Goal: Task Accomplishment & Management: Manage account settings

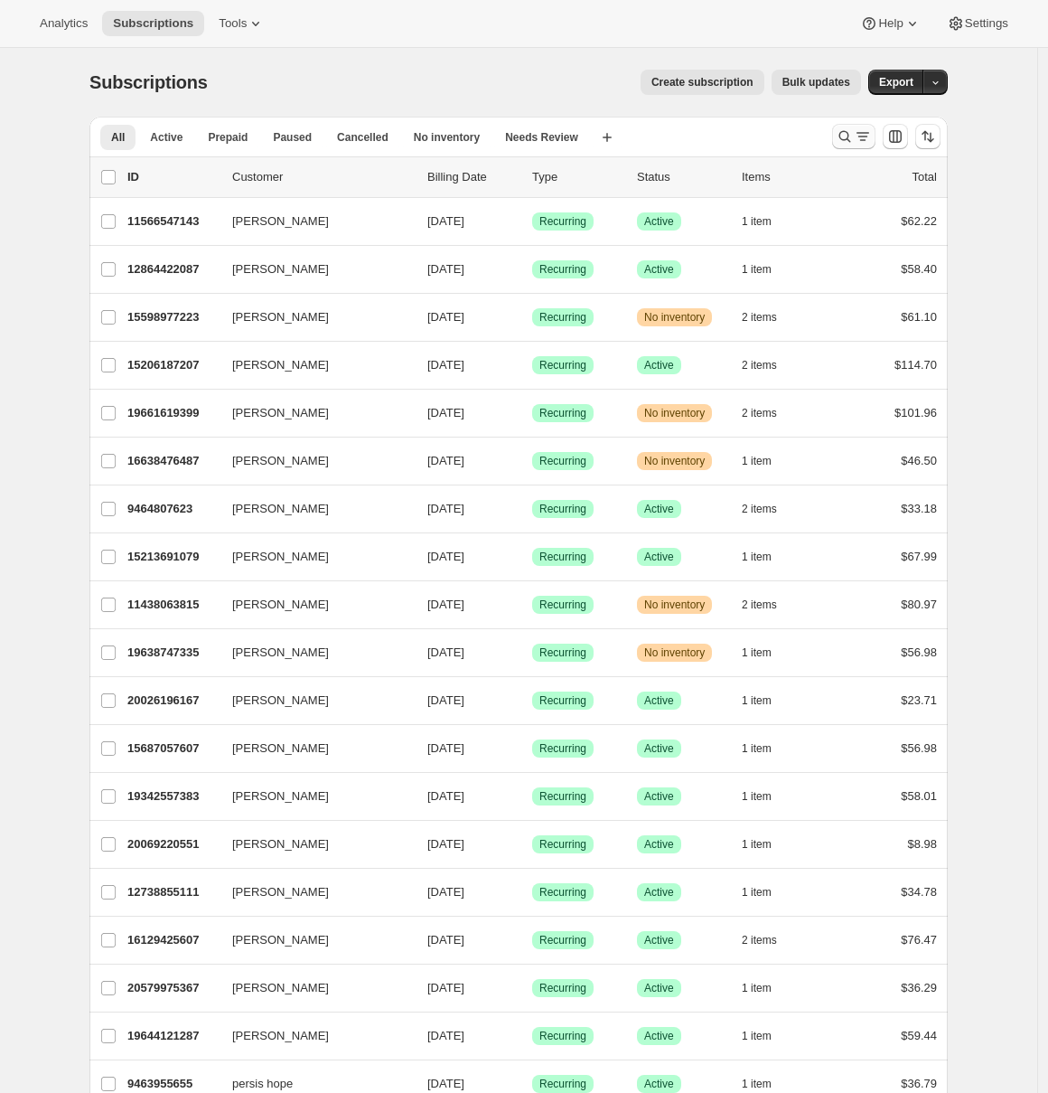
click at [860, 136] on icon "Search and filter results" at bounding box center [863, 136] width 18 height 18
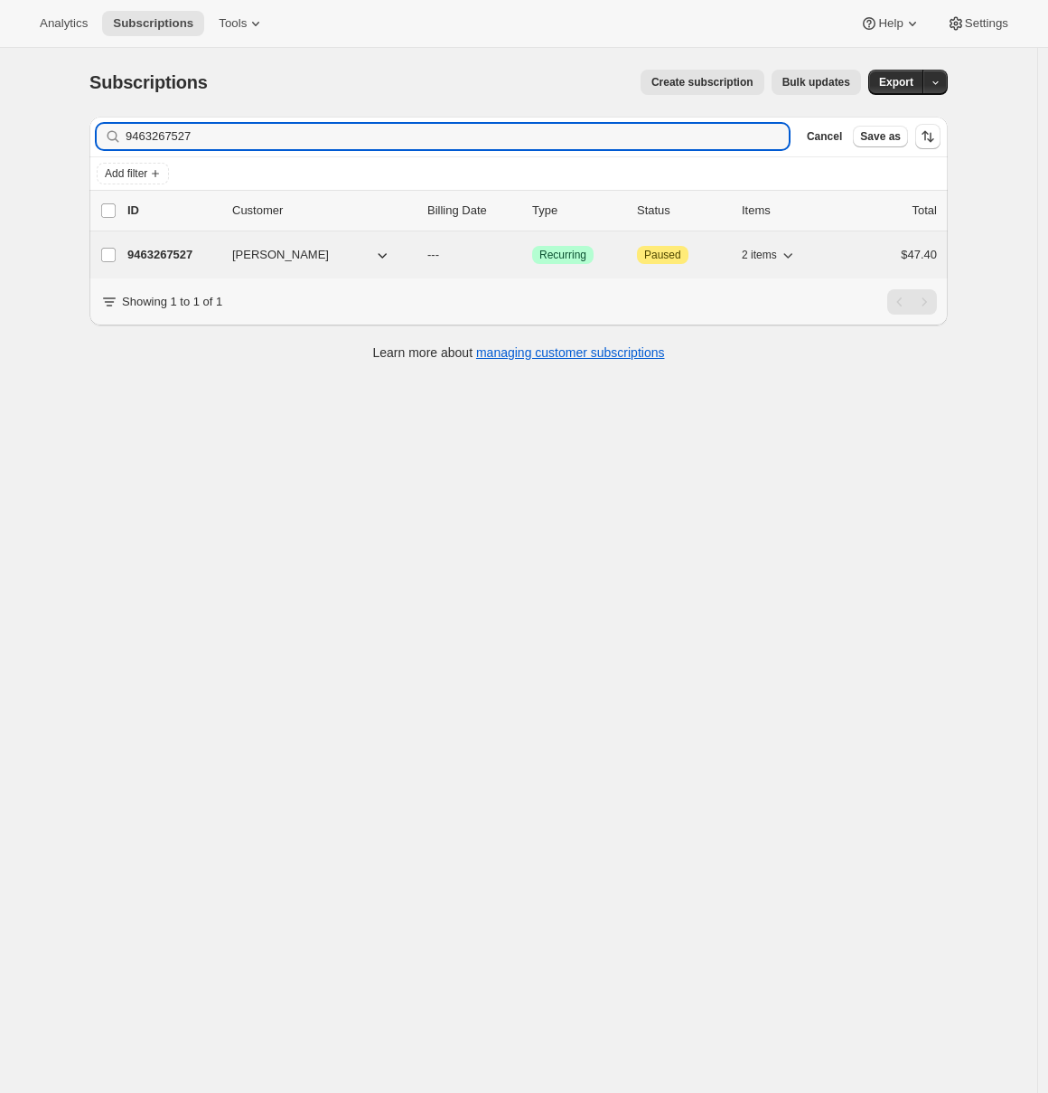
type input "9463267527"
click at [186, 254] on p "9463267527" at bounding box center [172, 255] width 90 height 18
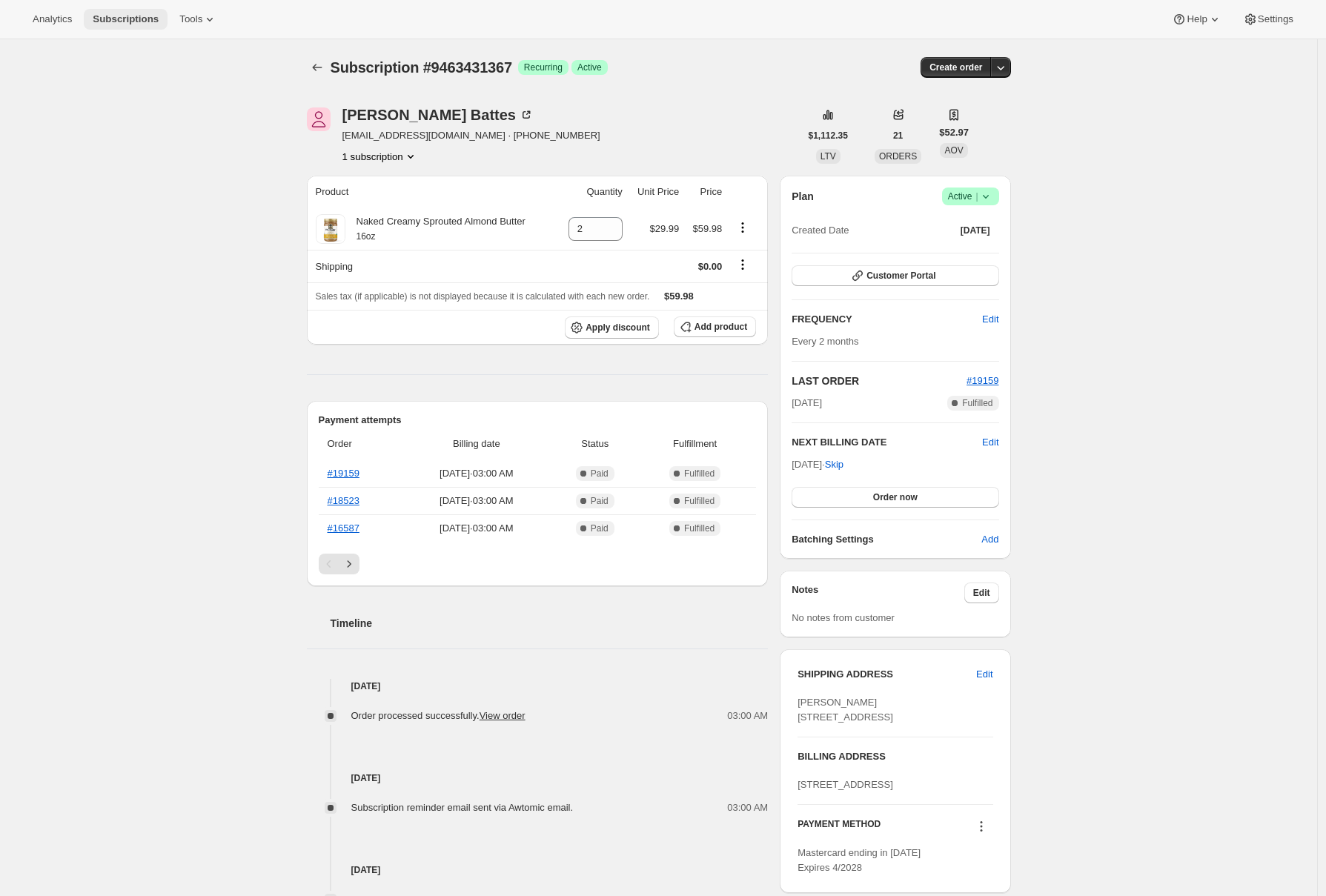
click at [108, 9] on button "Subscriptions" at bounding box center [125, 19] width 84 height 20
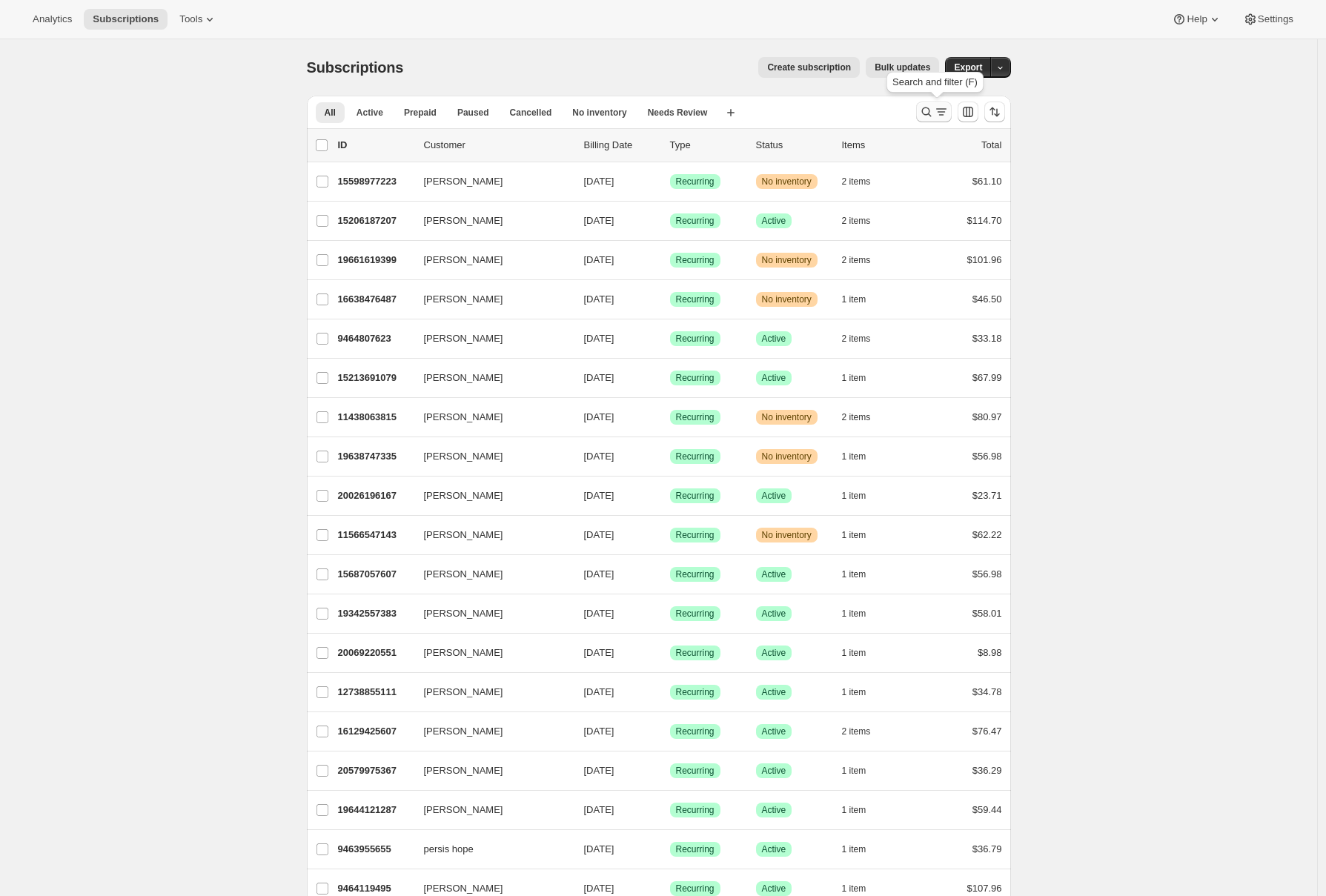
click at [929, 111] on icon "Search and filter results" at bounding box center [927, 111] width 15 height 15
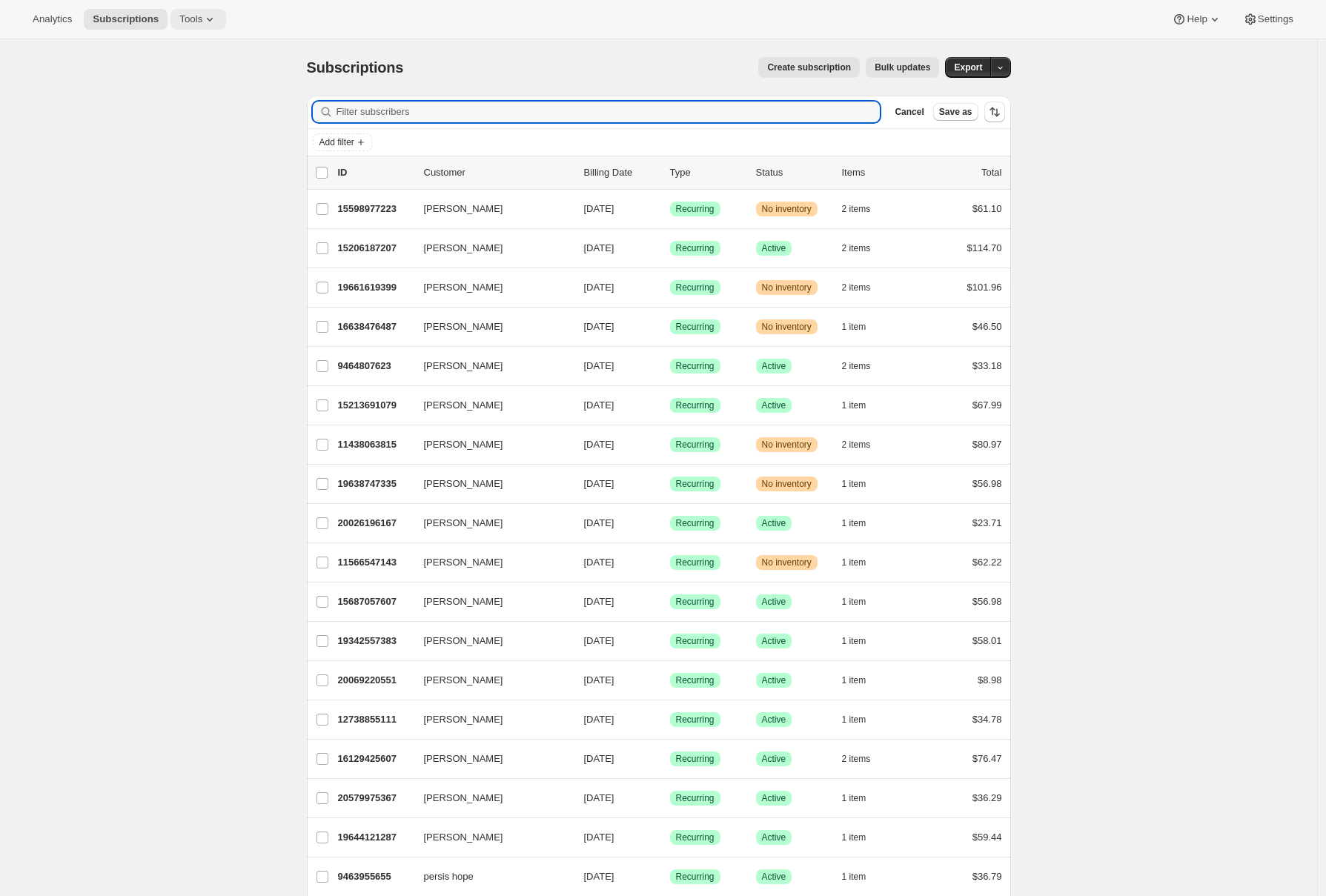
click at [196, 19] on span "Tools" at bounding box center [191, 19] width 23 height 11
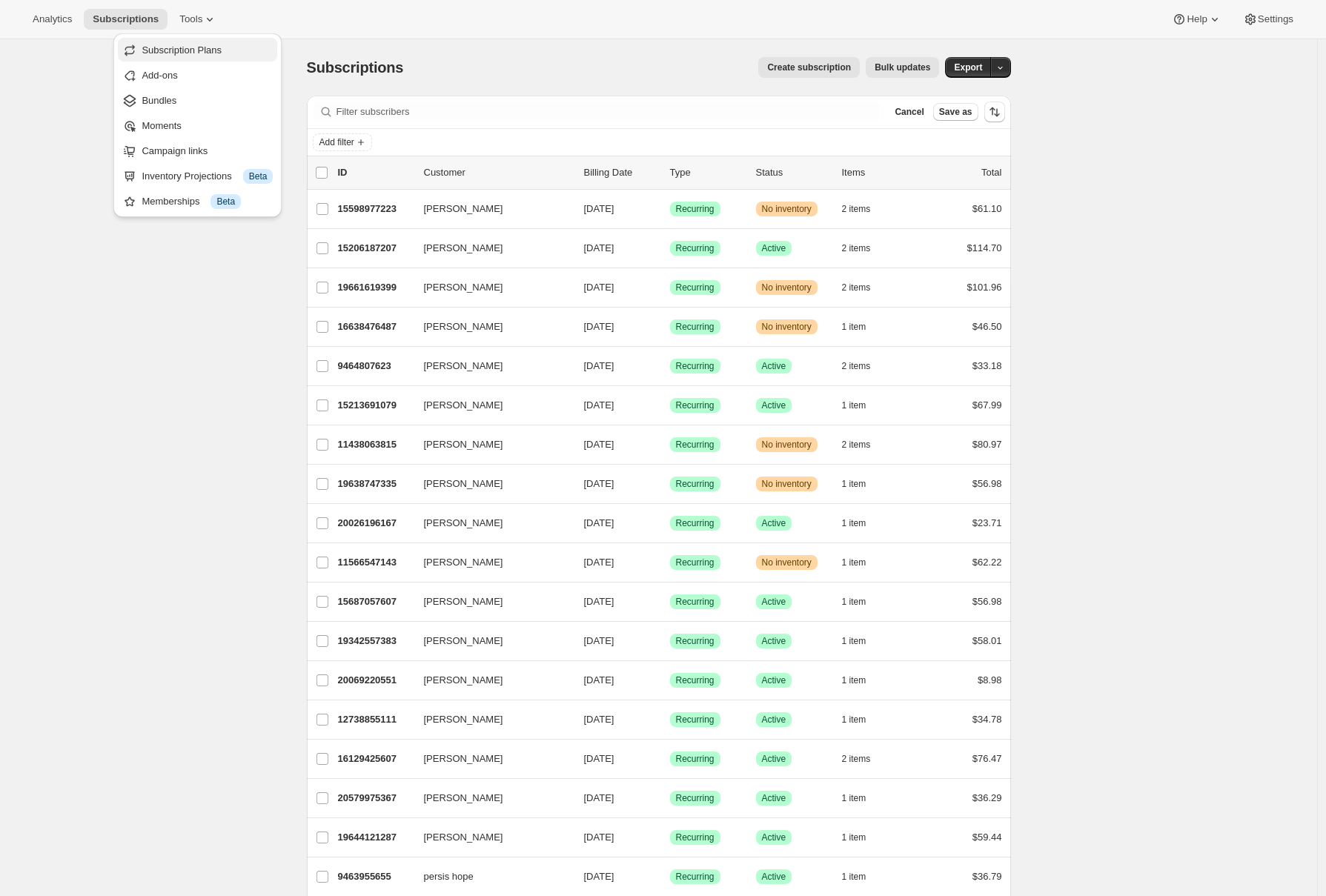
click at [202, 52] on span "Subscription Plans" at bounding box center [182, 50] width 80 height 11
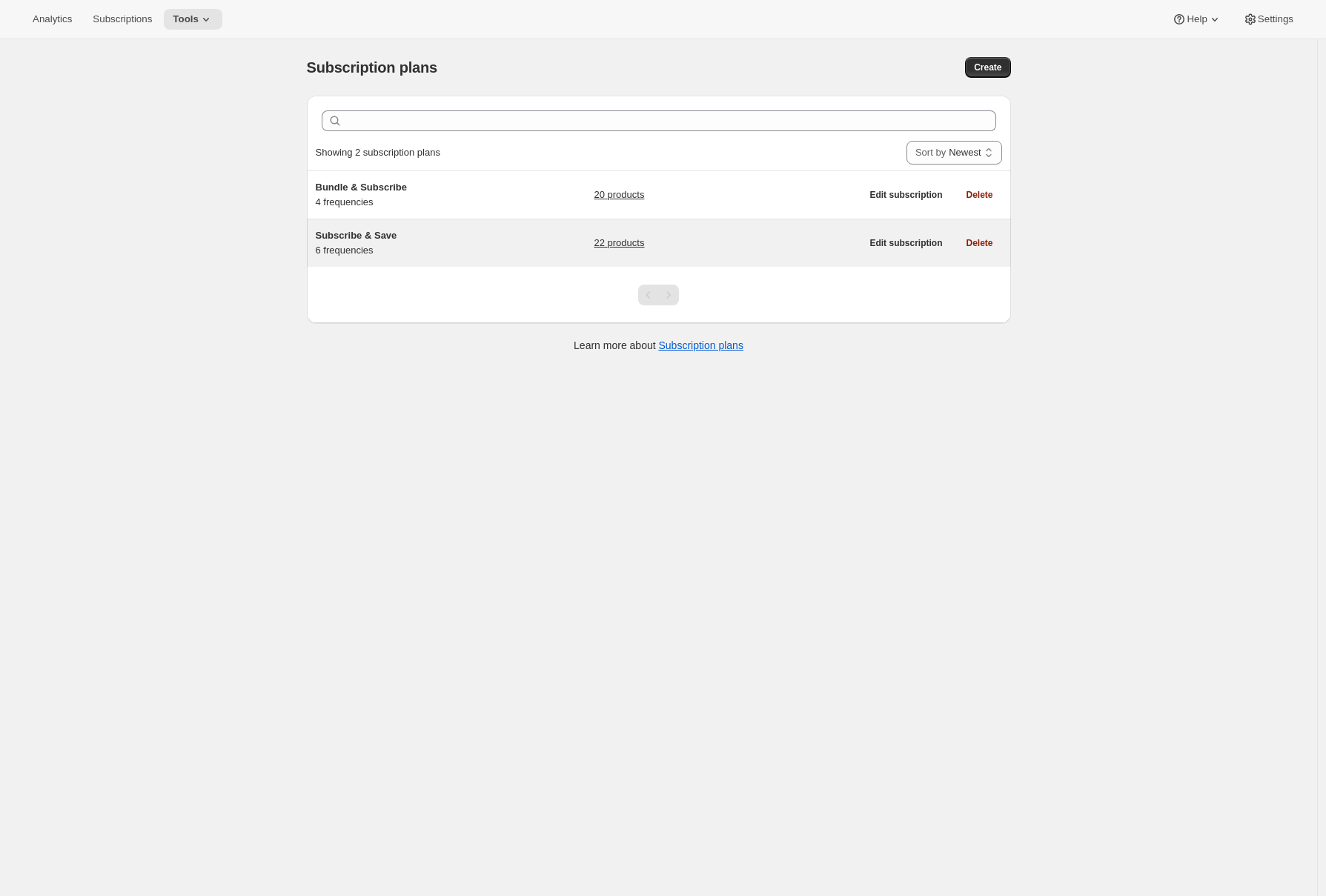
click at [512, 256] on div "Subscribe & Save 6 frequencies 22 products" at bounding box center [588, 243] width 545 height 30
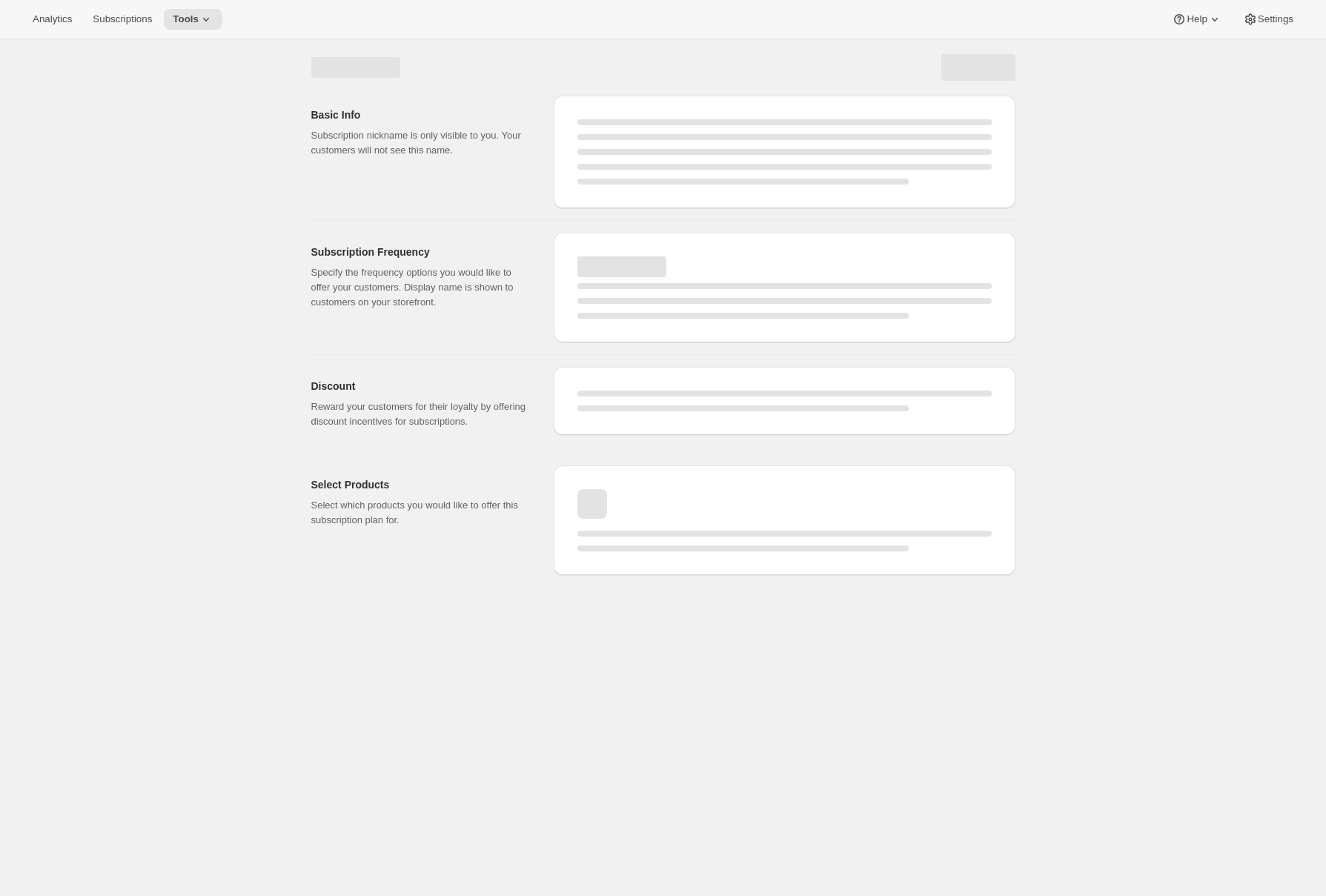
select select "WEEK"
select select "MONTH"
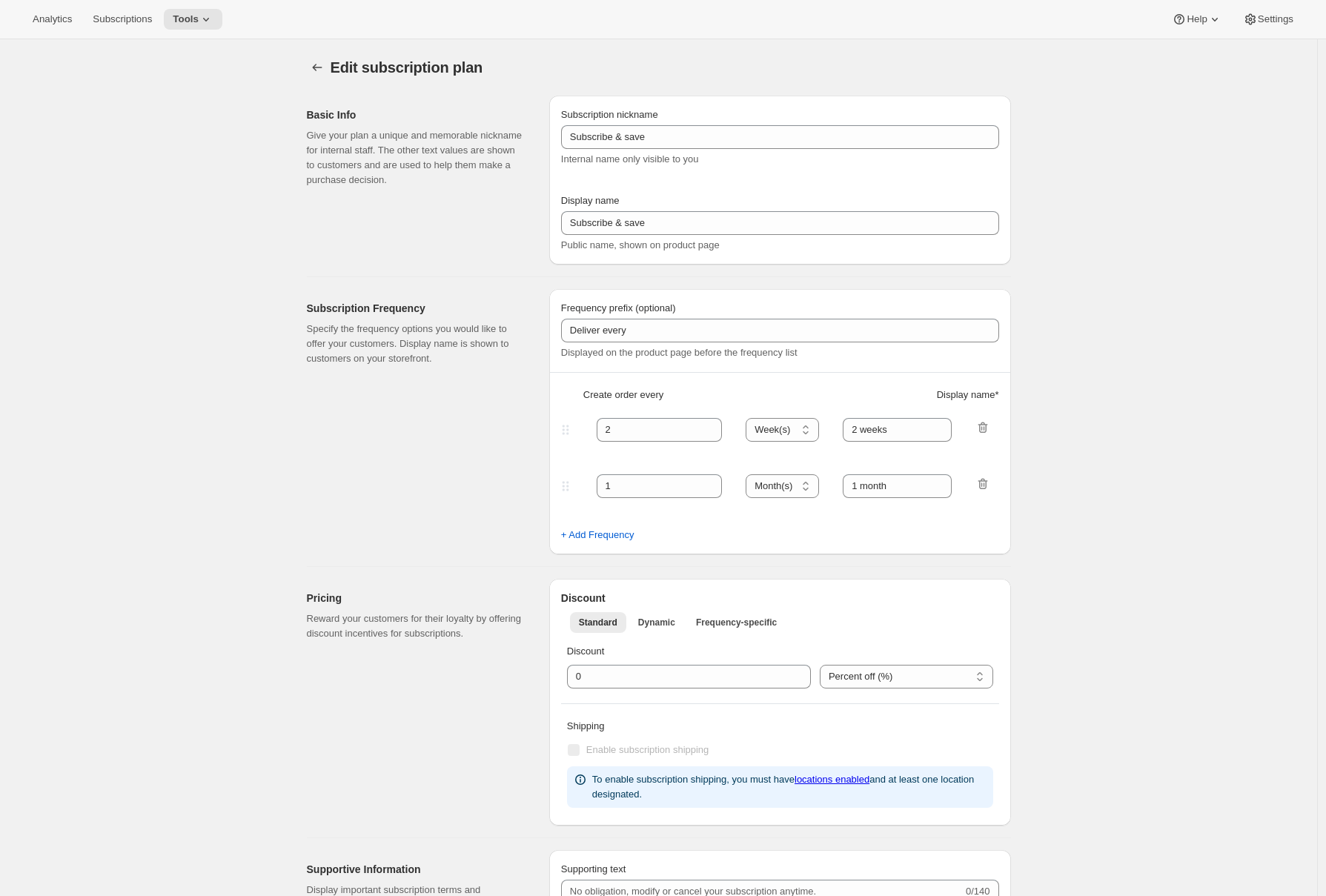
type input "Subscribe & Save"
type input "15"
select select "WEEK"
select select "MONTH"
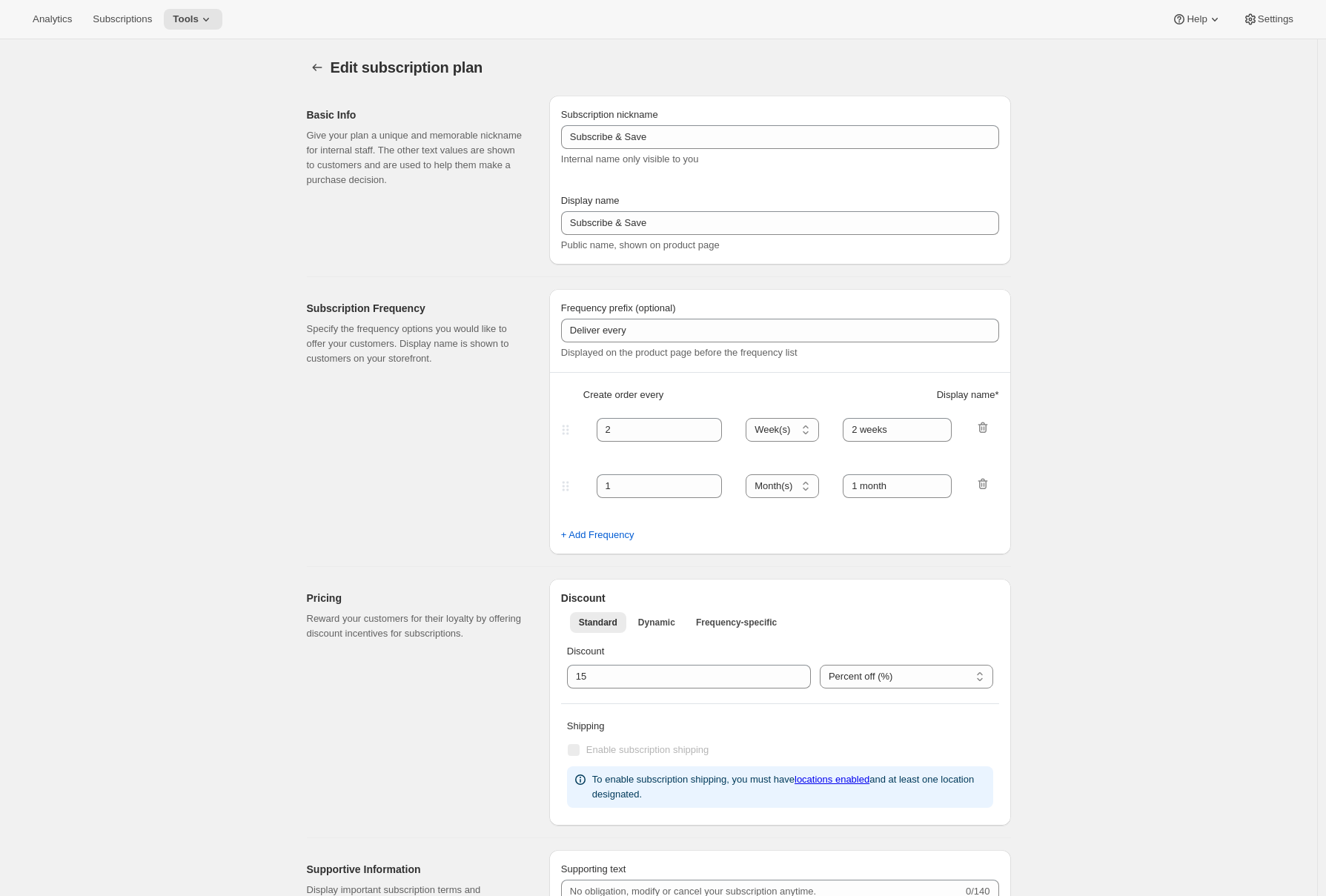
select select "MONTH"
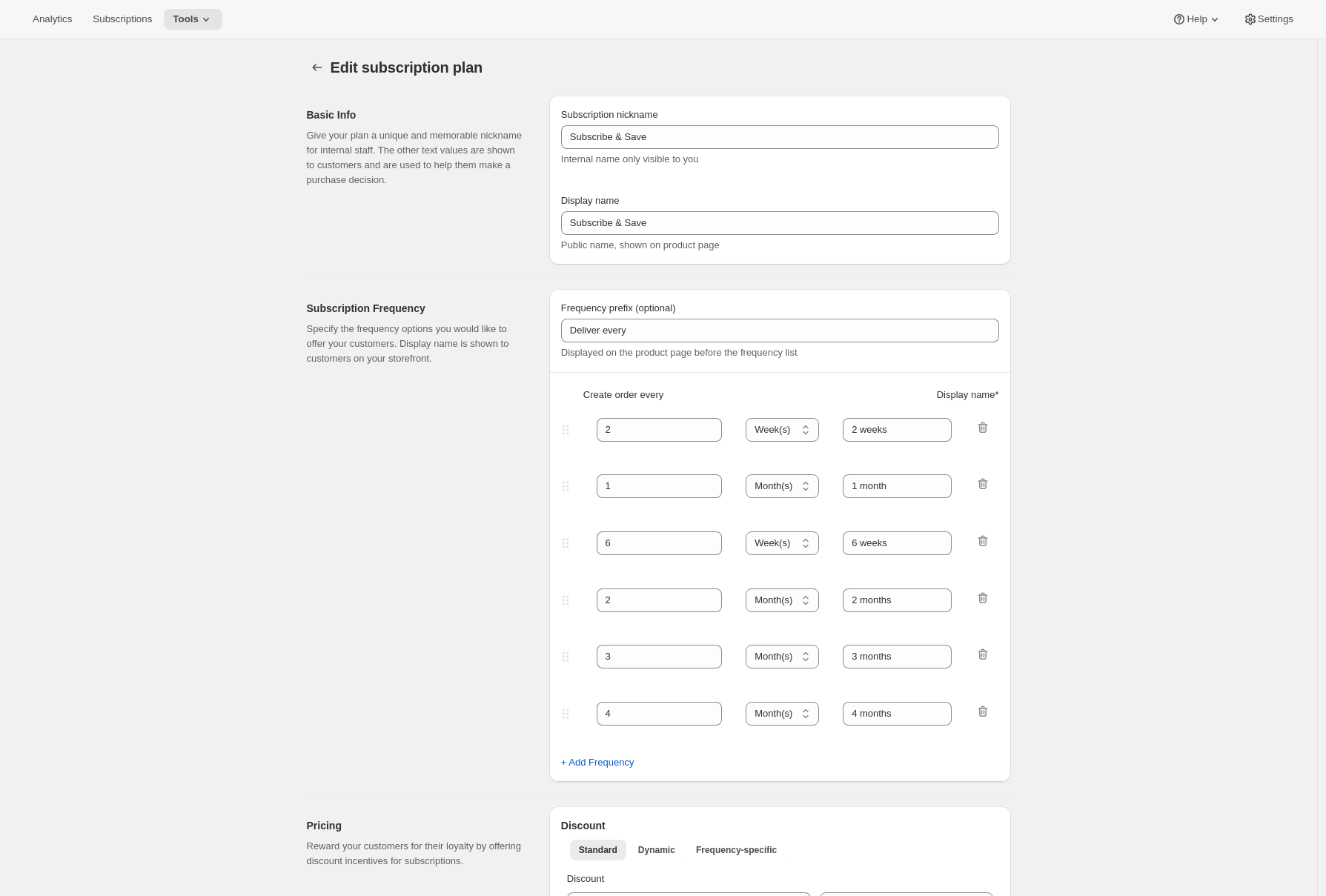
scroll to position [330, 0]
